Goal: Information Seeking & Learning: Learn about a topic

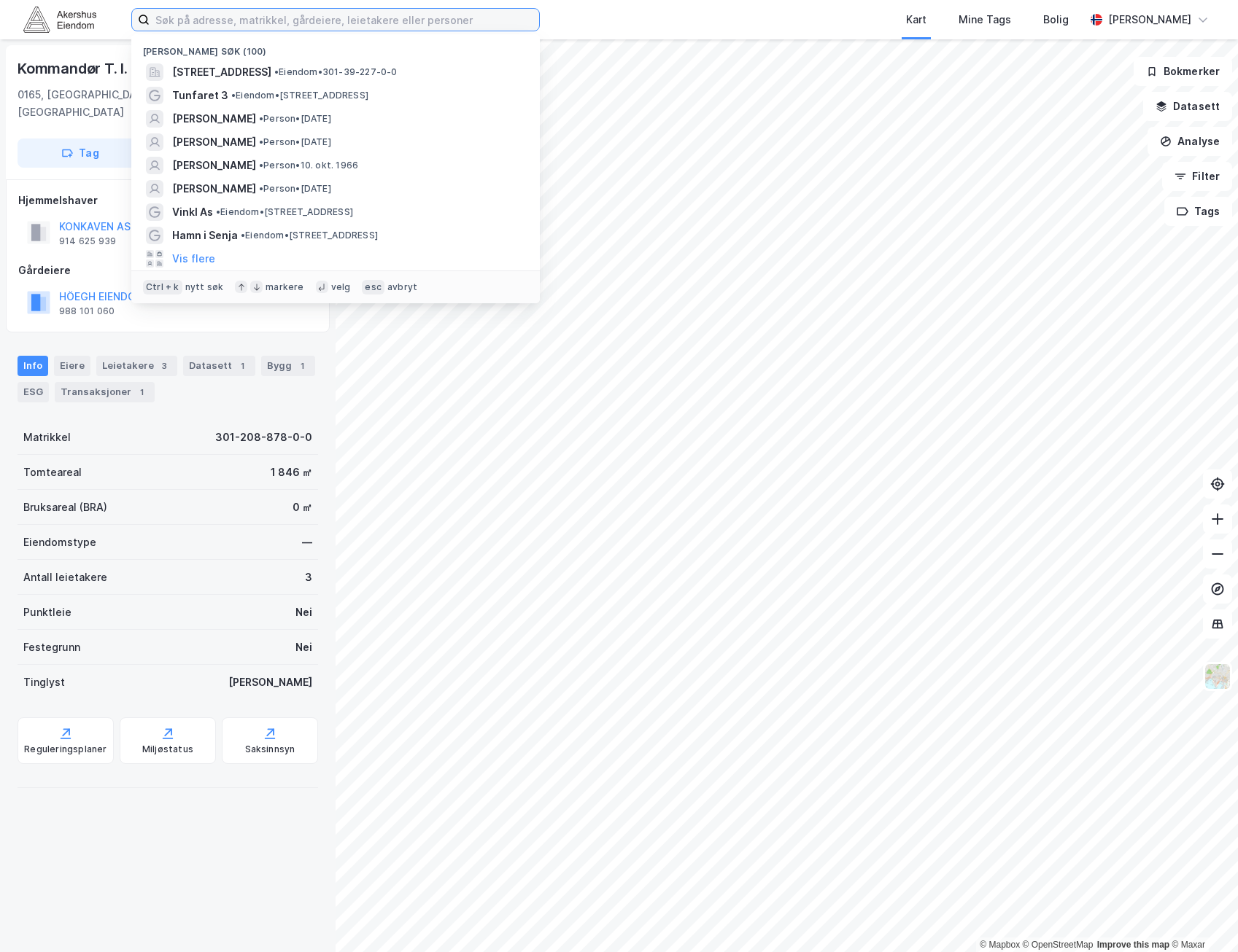
click at [374, 14] on input at bounding box center [345, 19] width 390 height 22
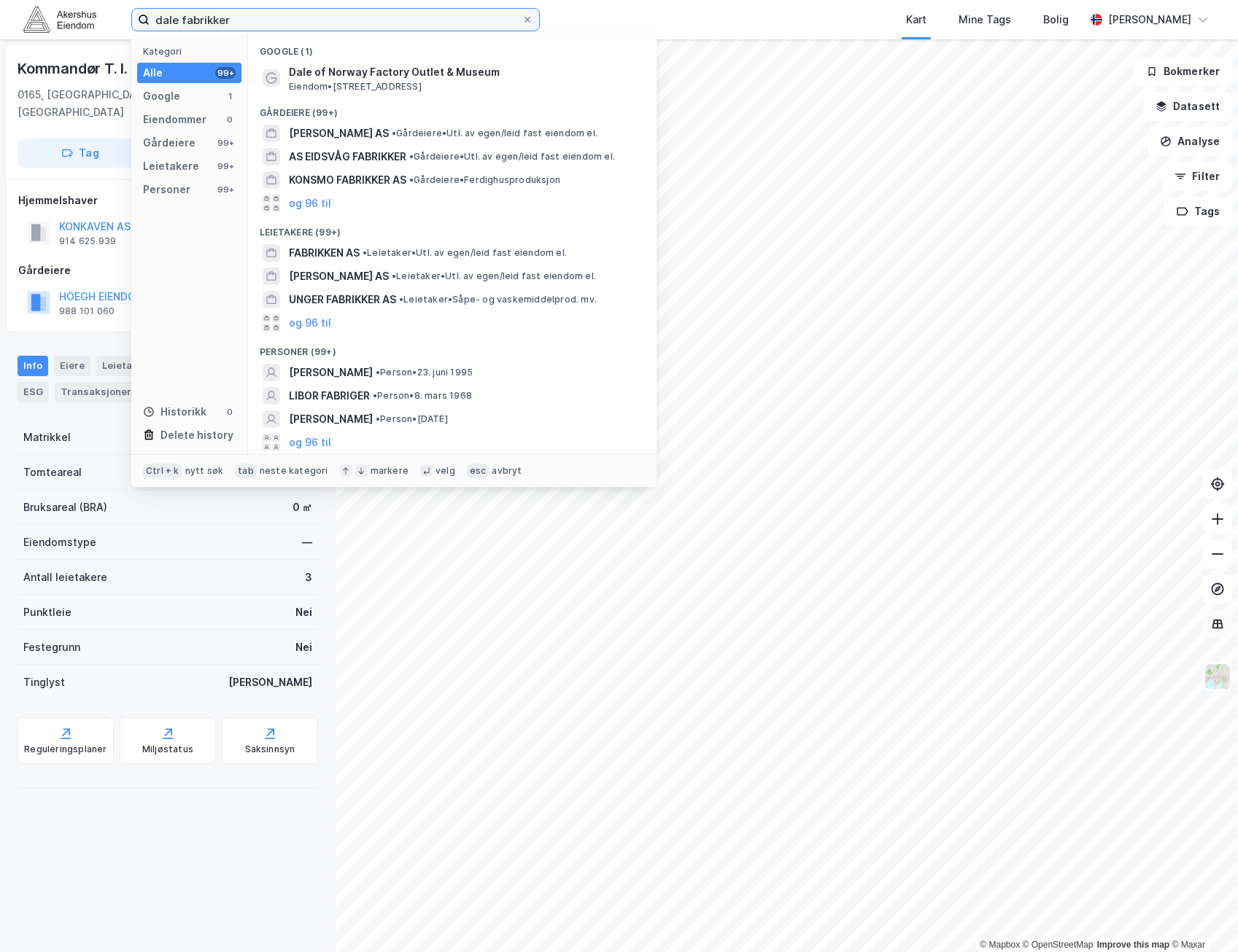
type input "dale fabrikker"
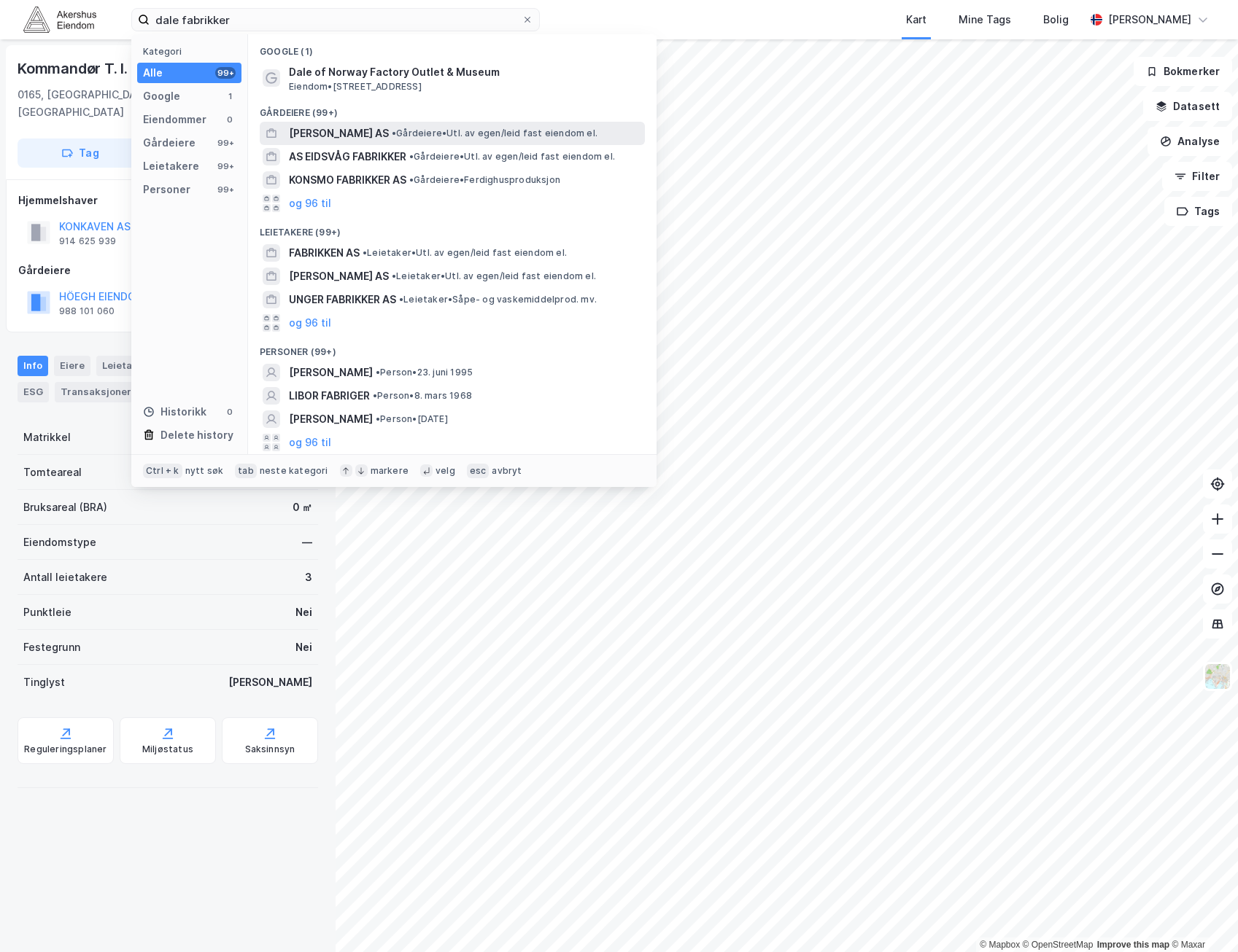
click at [456, 131] on span "• Gårdeiere • Utl. av egen/leid fast eiendom el." at bounding box center [495, 134] width 206 height 11
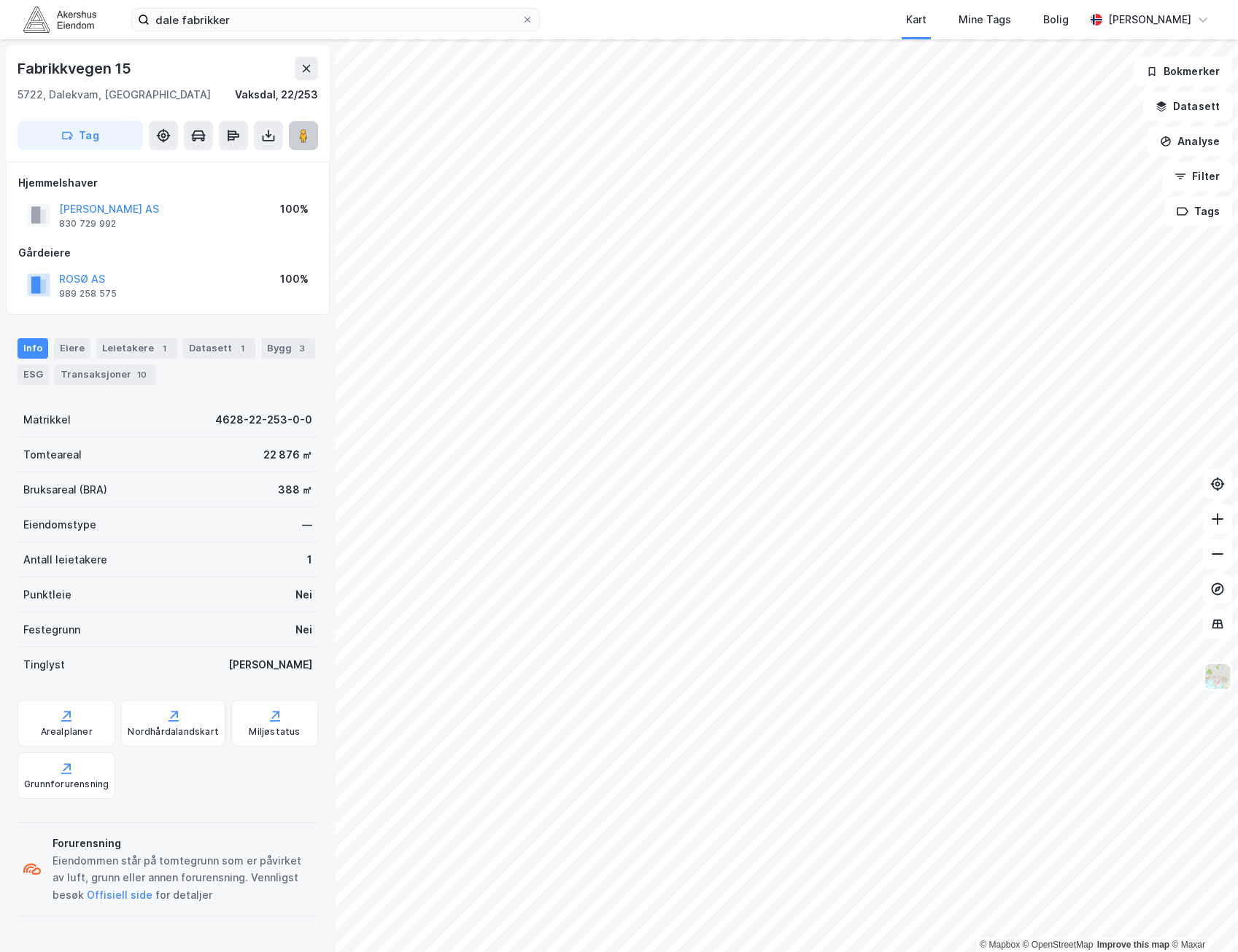
click at [303, 136] on image at bounding box center [303, 135] width 9 height 14
click at [0, 0] on button "ROSØ AS" at bounding box center [0, 0] width 0 height 0
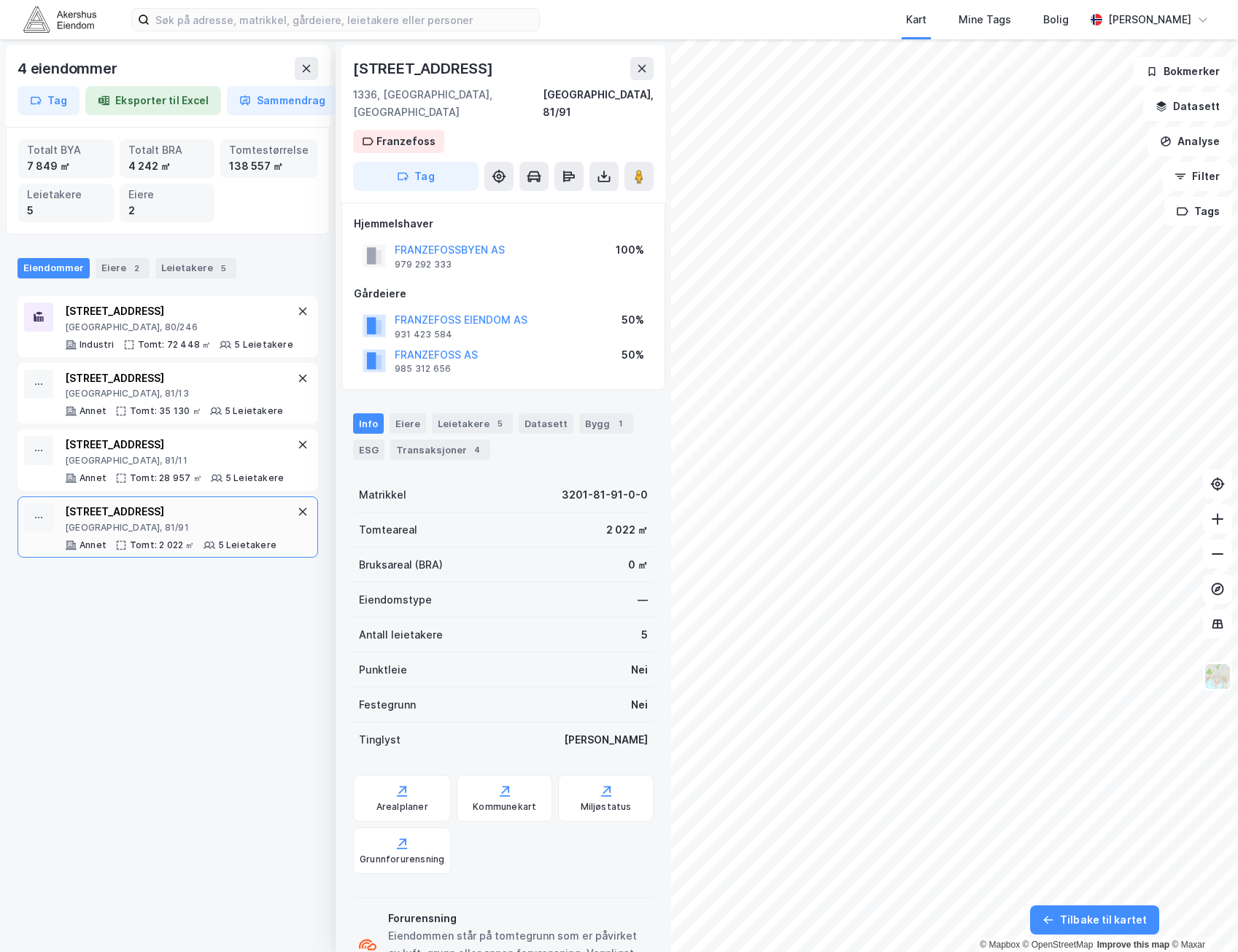
drag, startPoint x: 259, startPoint y: 675, endPoint x: 291, endPoint y: 623, distance: 61.1
click at [259, 675] on div "4 eiendommer Tag Eksporter til Excel Sammendrag Totalt BYA 7 849 ㎡ Totalt BRA 4…" at bounding box center [167, 496] width 336 height 913
click at [259, 672] on div "4 eiendommer Tag Eksporter til Excel Sammendrag Totalt BYA 7 849 ㎡ Totalt BRA 4…" at bounding box center [167, 496] width 336 height 913
click at [115, 697] on div "4 eiendommer Tag Eksporter til Excel Sammendrag Totalt BYA 7 849 ㎡ Totalt BRA 4…" at bounding box center [167, 496] width 336 height 913
